Goal: Check status: Check status

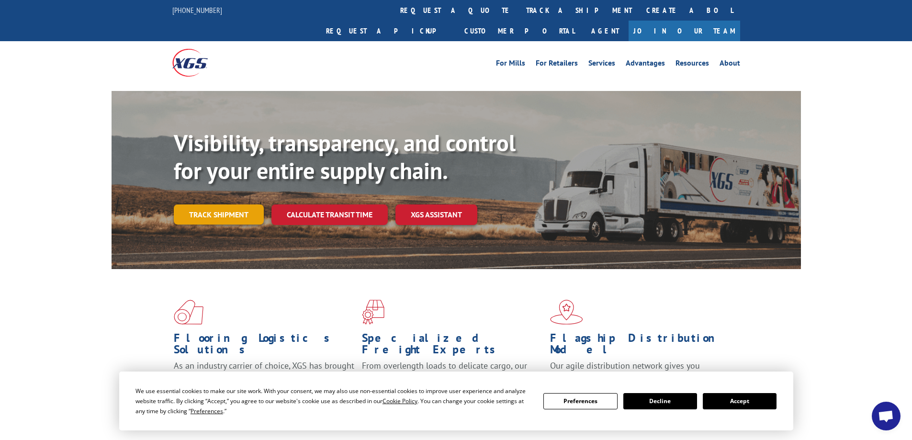
click at [206, 204] on link "Track shipment" at bounding box center [219, 214] width 90 height 20
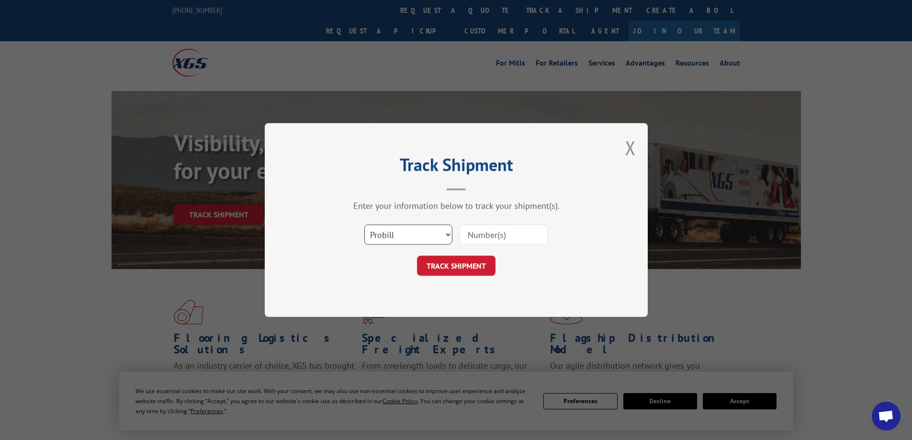
click at [409, 232] on select "Select category... Probill BOL PO" at bounding box center [408, 234] width 88 height 20
select select "bol"
click at [364, 224] on select "Select category... Probill BOL PO" at bounding box center [408, 234] width 88 height 20
click at [471, 233] on input at bounding box center [504, 234] width 88 height 20
type input "816517"
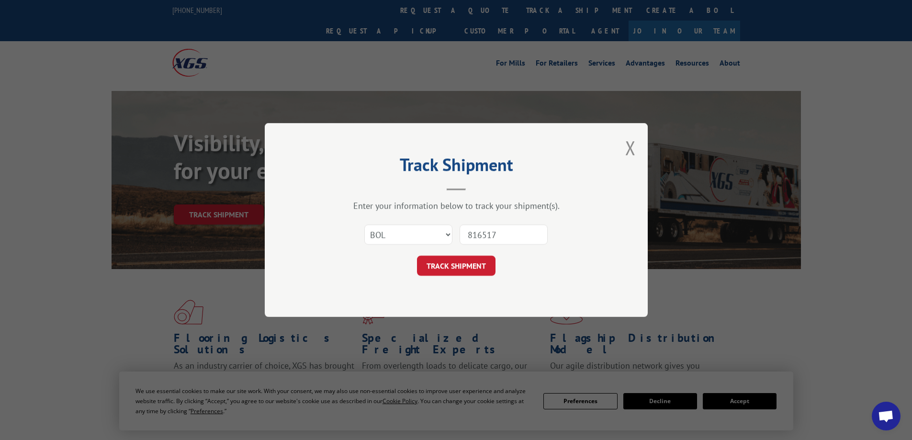
click button "TRACK SHIPMENT" at bounding box center [456, 266] width 79 height 20
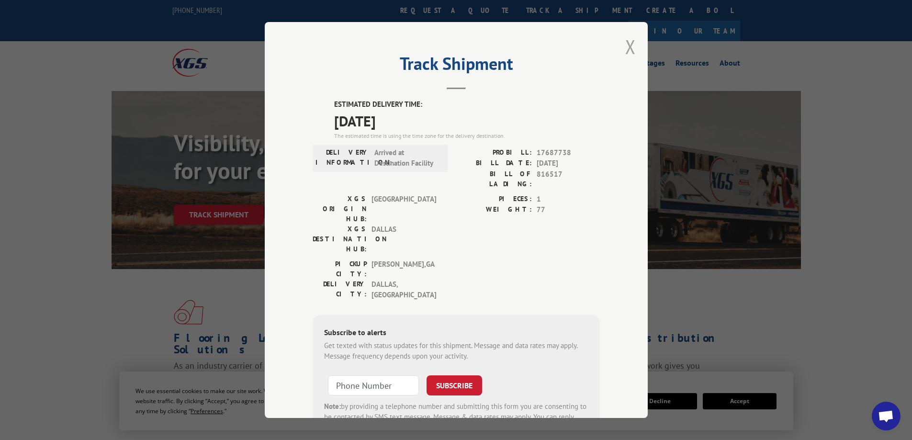
click at [631, 42] on button "Close modal" at bounding box center [630, 46] width 11 height 25
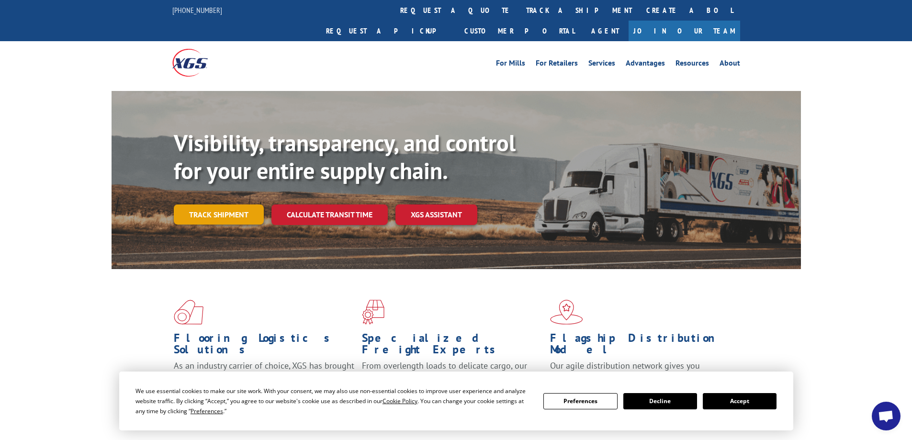
click at [215, 204] on link "Track shipment" at bounding box center [219, 214] width 90 height 20
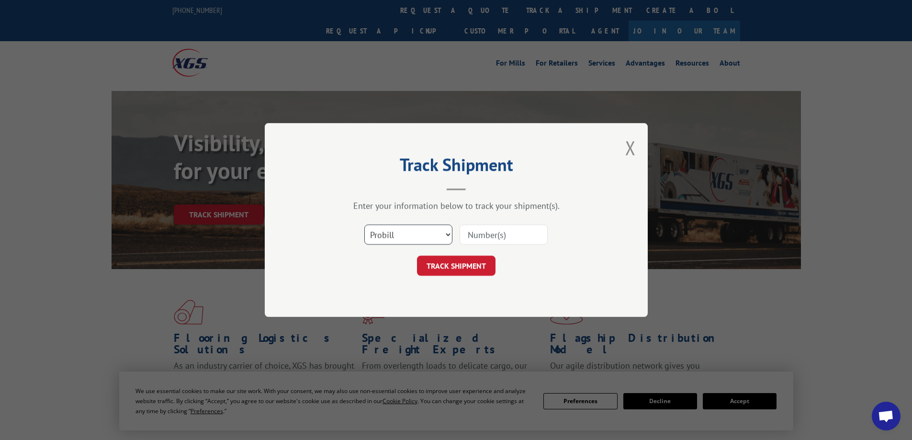
click at [427, 235] on select "Select category... Probill BOL PO" at bounding box center [408, 234] width 88 height 20
select select "bol"
click at [364, 224] on select "Select category... Probill BOL PO" at bounding box center [408, 234] width 88 height 20
click at [494, 231] on input at bounding box center [504, 234] width 88 height 20
type input "3393000"
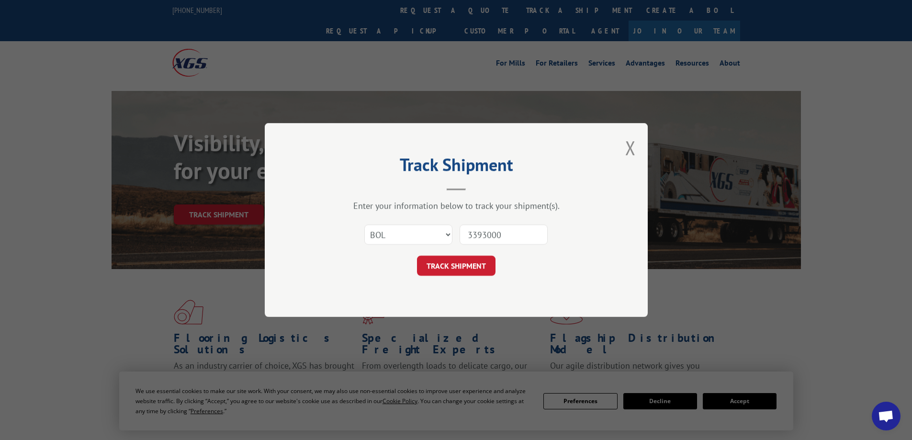
click button "TRACK SHIPMENT" at bounding box center [456, 266] width 79 height 20
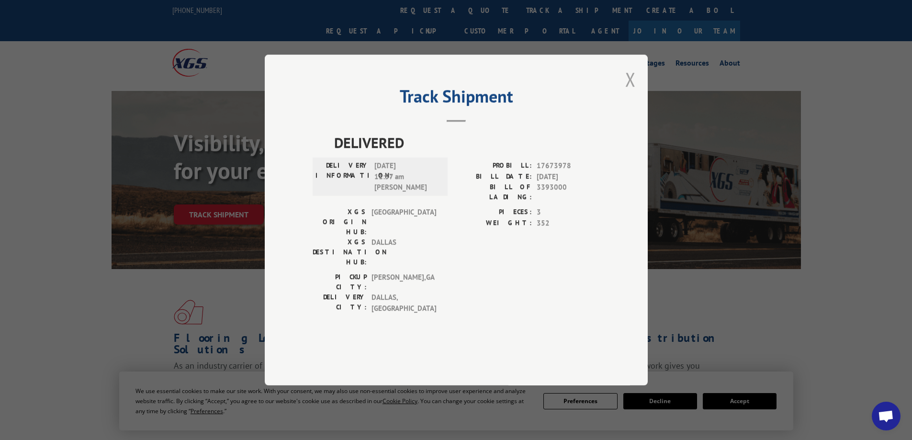
click at [631, 92] on button "Close modal" at bounding box center [630, 79] width 11 height 25
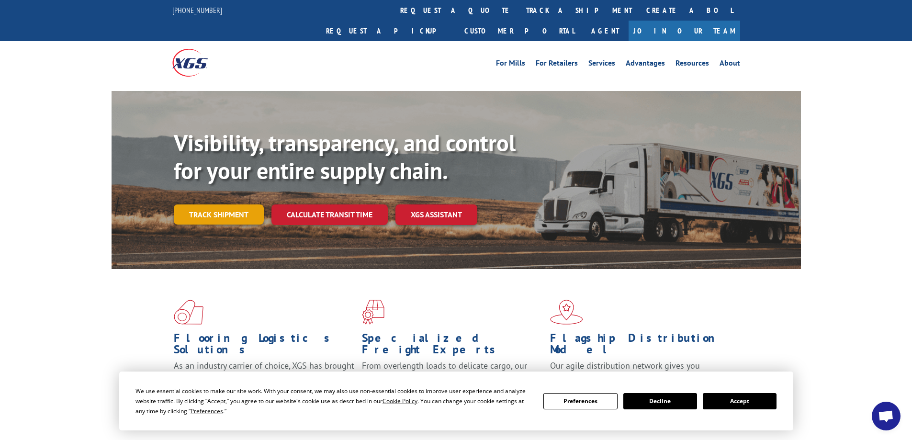
click at [232, 204] on link "Track shipment" at bounding box center [219, 214] width 90 height 20
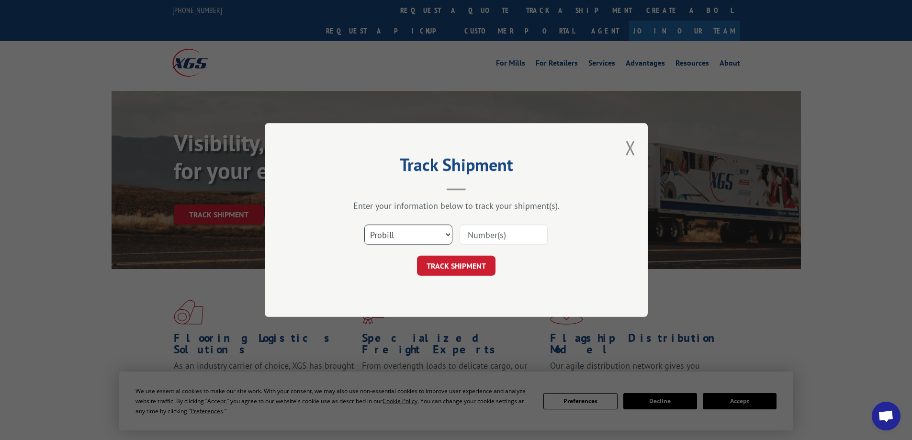
click at [434, 236] on select "Select category... Probill BOL PO" at bounding box center [408, 234] width 88 height 20
click at [364, 224] on select "Select category... Probill BOL PO" at bounding box center [408, 234] width 88 height 20
click at [383, 228] on select "Select category... Probill BOL PO" at bounding box center [408, 234] width 88 height 20
select select "bol"
click at [364, 224] on select "Select category... Probill BOL PO" at bounding box center [408, 234] width 88 height 20
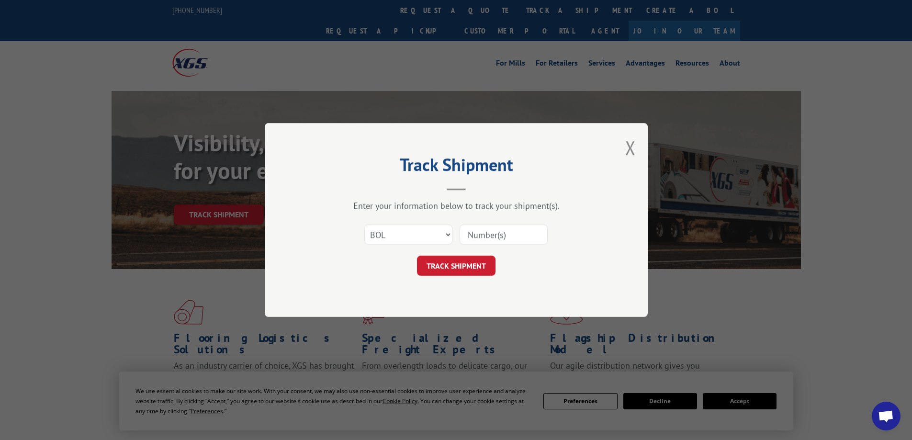
click at [489, 234] on input at bounding box center [504, 234] width 88 height 20
type input "363527"
click button "TRACK SHIPMENT" at bounding box center [456, 266] width 79 height 20
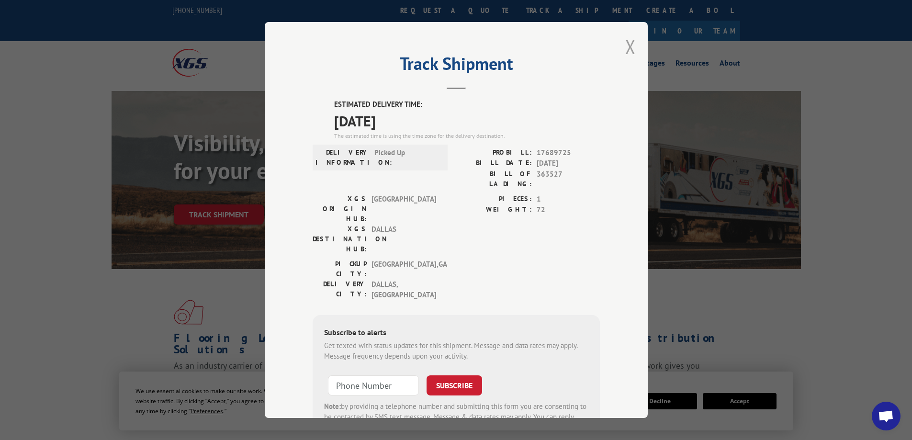
click at [629, 46] on button "Close modal" at bounding box center [630, 46] width 11 height 25
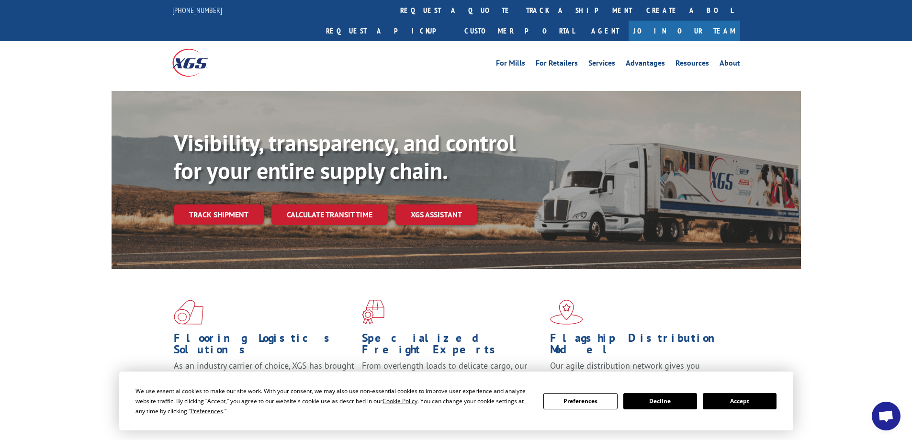
click at [864, 271] on div "Flooring Logistics Solutions As an industry carrier of choice, XGS has brought …" at bounding box center [456, 365] width 912 height 192
click at [740, 401] on button "Accept" at bounding box center [740, 401] width 74 height 16
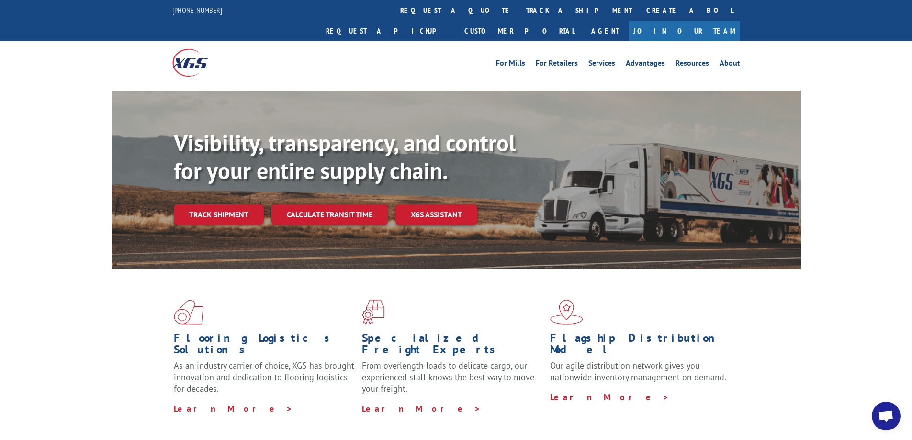
click at [56, 233] on div "Visibility, transparency, and control for your entire supply chain. Track shipm…" at bounding box center [456, 189] width 912 height 197
